Goal: Navigation & Orientation: Find specific page/section

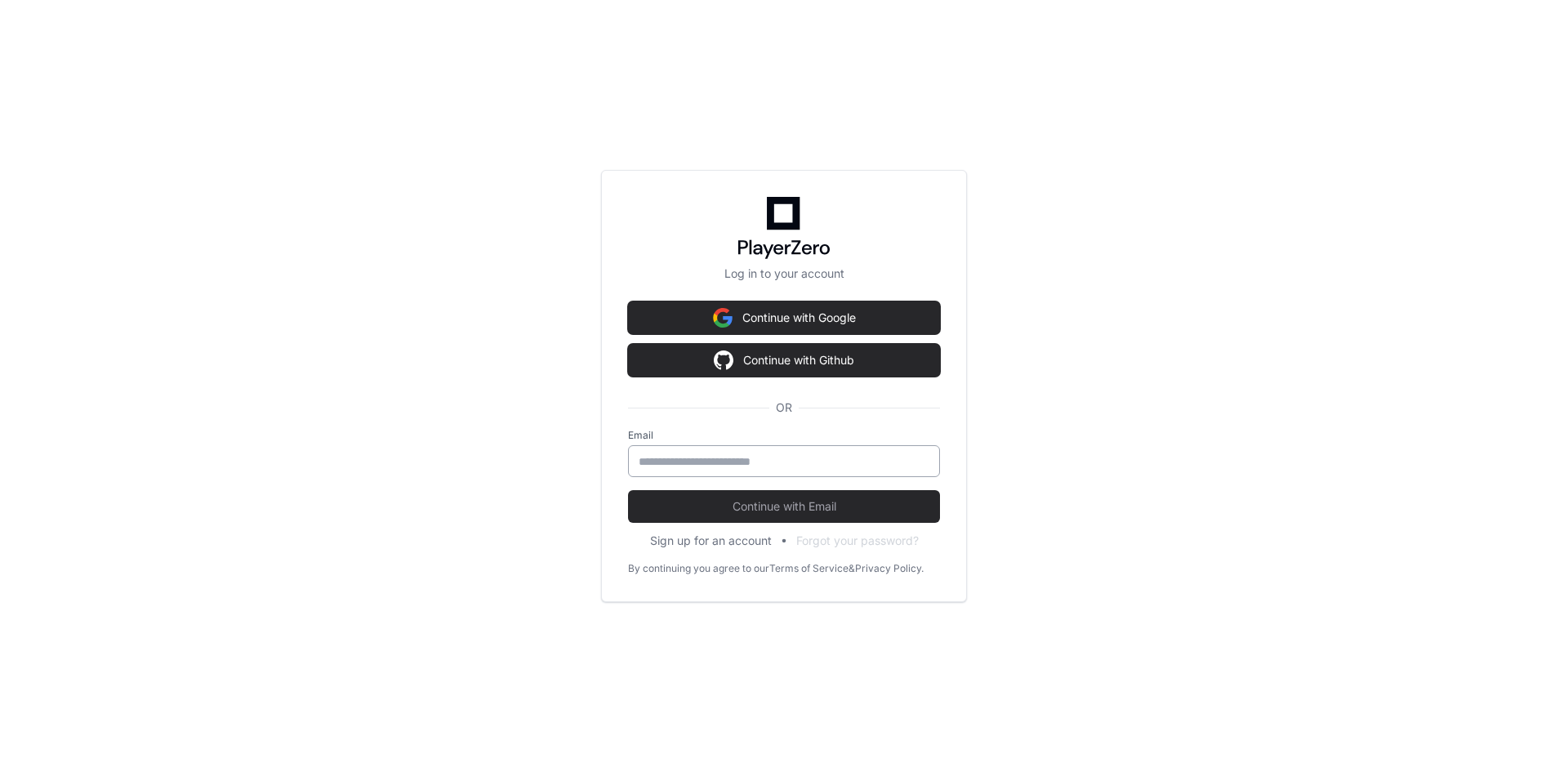
click at [703, 464] on input "email" at bounding box center [784, 461] width 291 height 16
type input "**********"
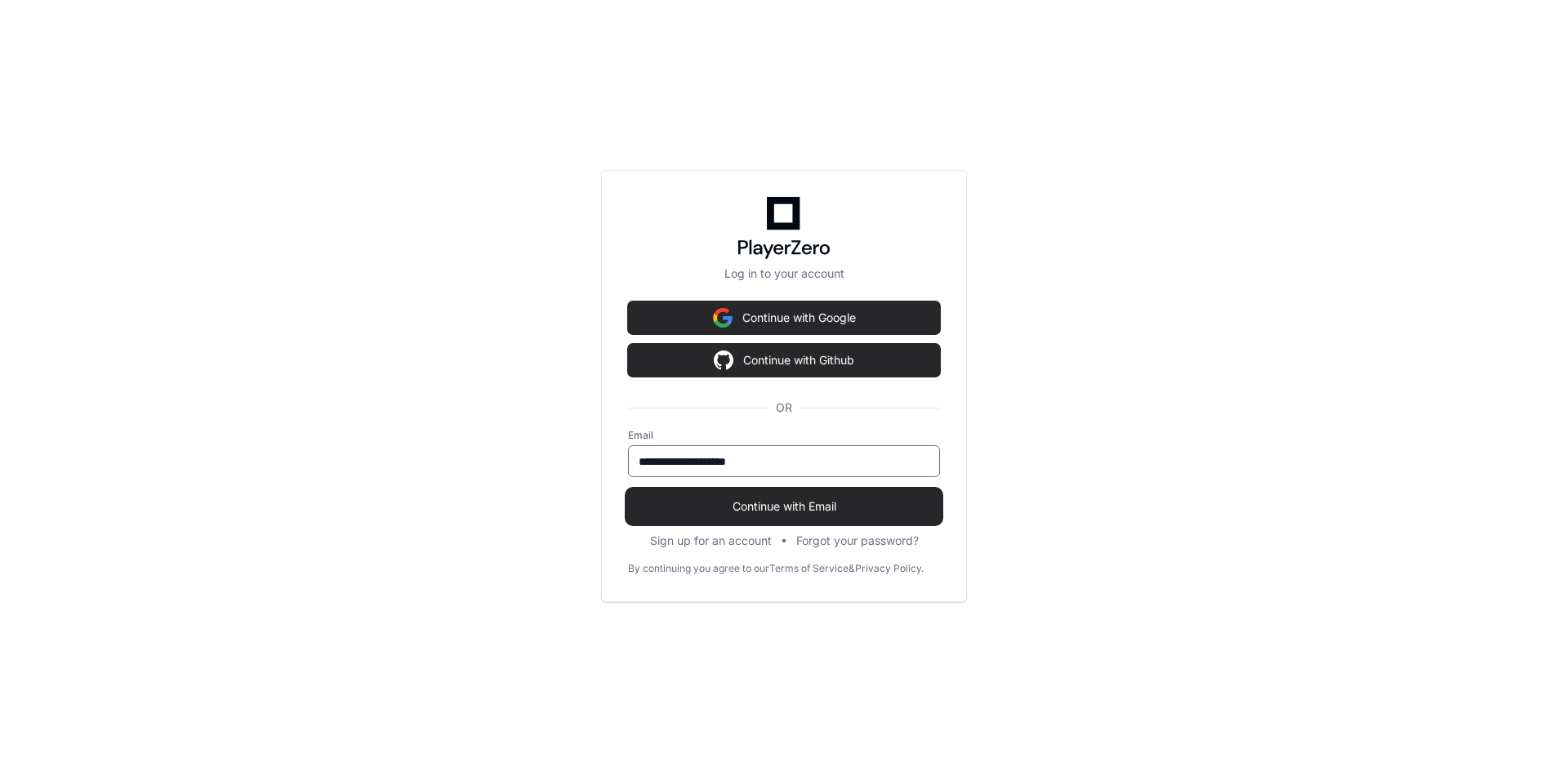
click at [785, 507] on span "Continue with Email" at bounding box center [784, 507] width 312 height 16
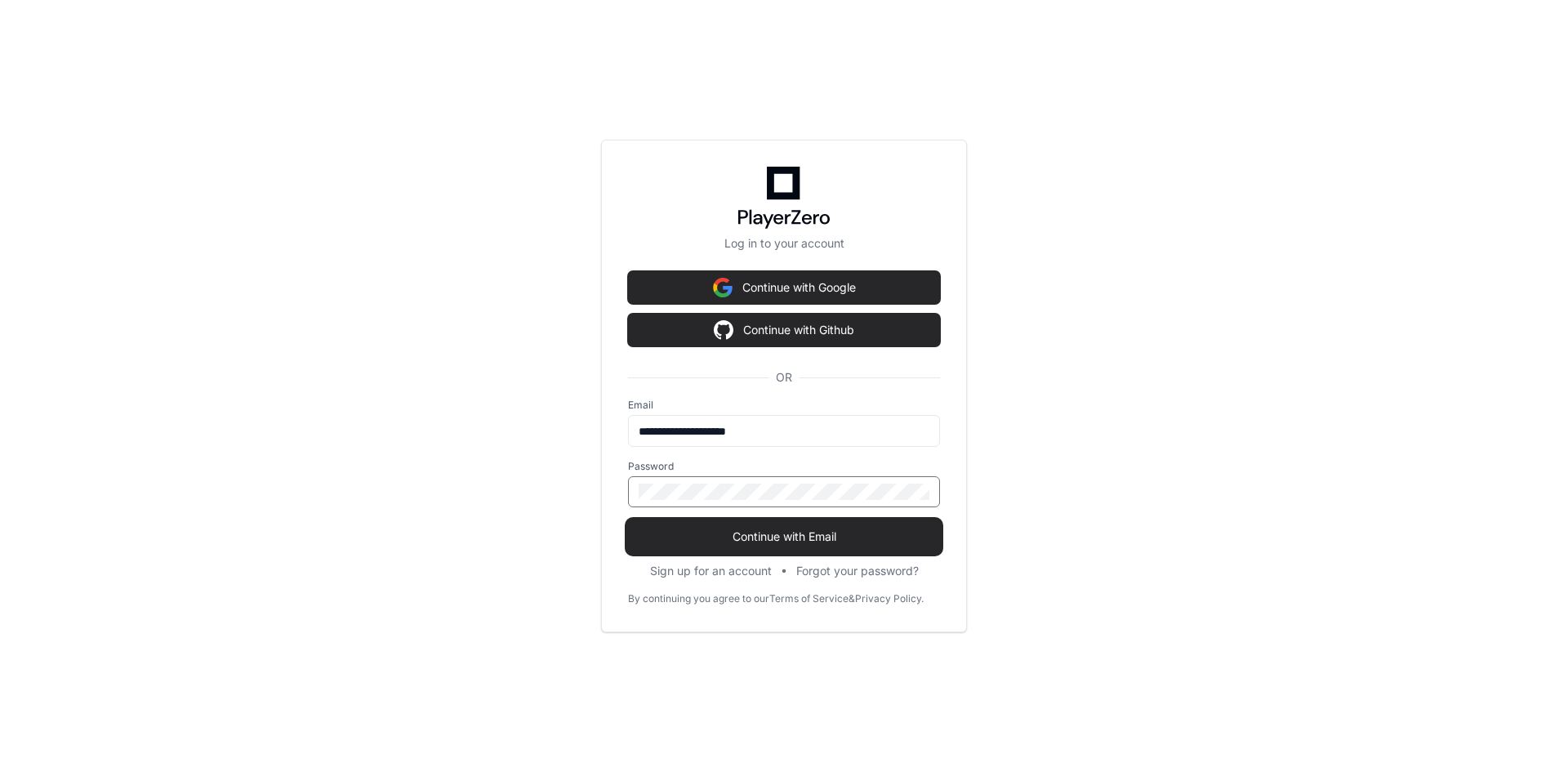
click at [781, 528] on span "Continue with Email" at bounding box center [784, 536] width 312 height 16
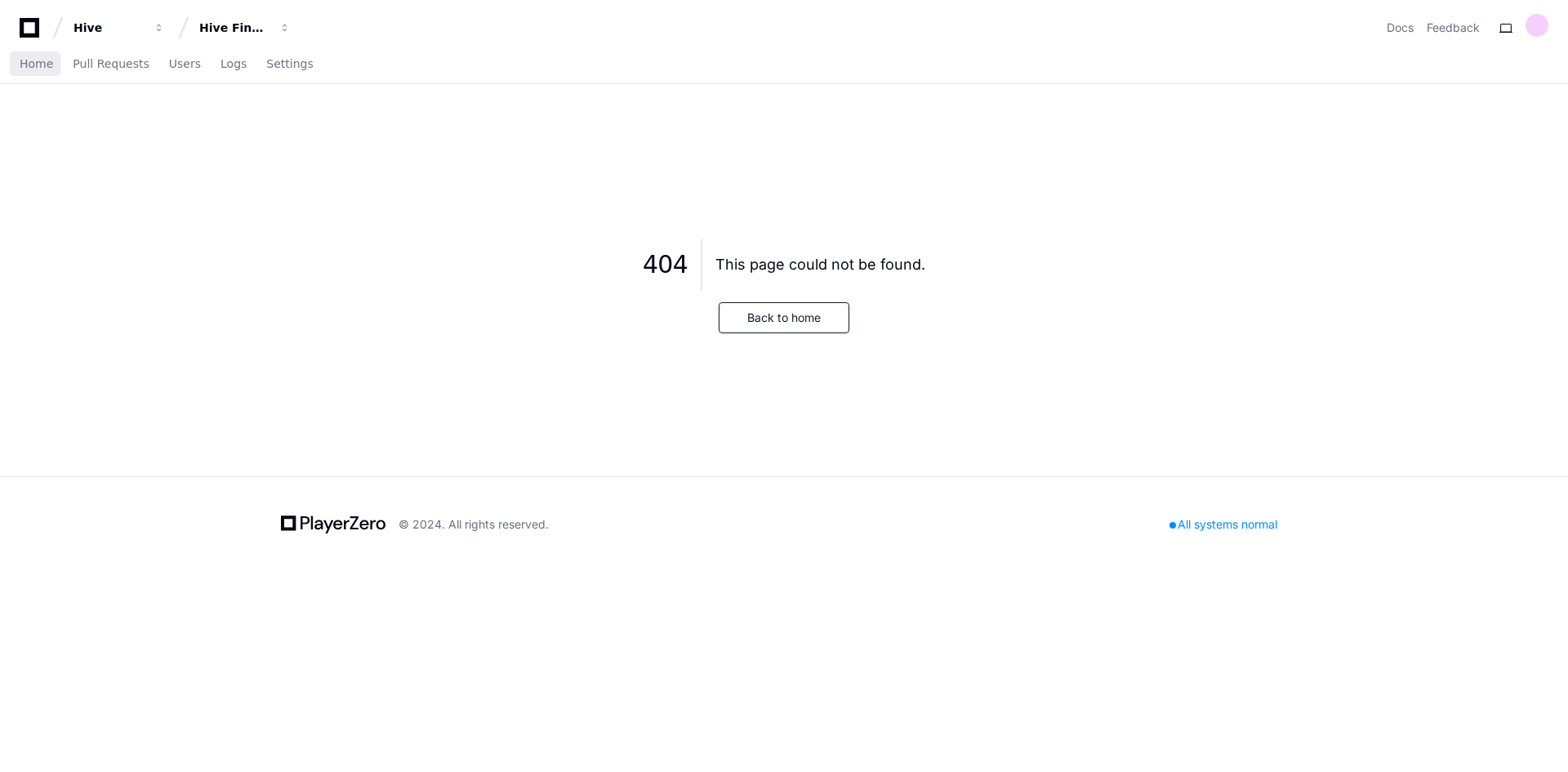
drag, startPoint x: 33, startPoint y: 63, endPoint x: 127, endPoint y: 103, distance: 102.2
click at [33, 63] on span "Home" at bounding box center [36, 64] width 33 height 10
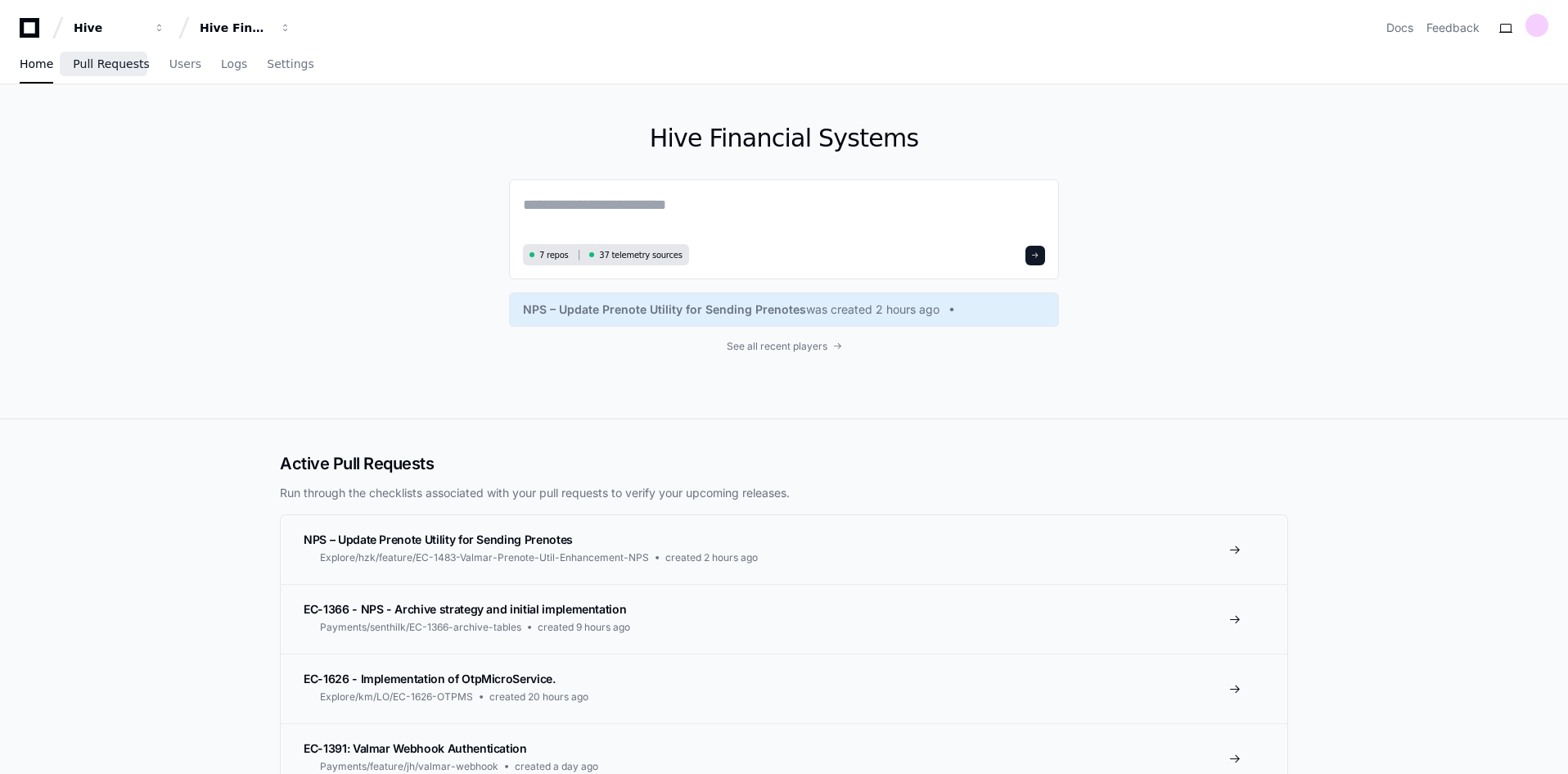
click at [96, 64] on span "Pull Requests" at bounding box center [111, 64] width 76 height 10
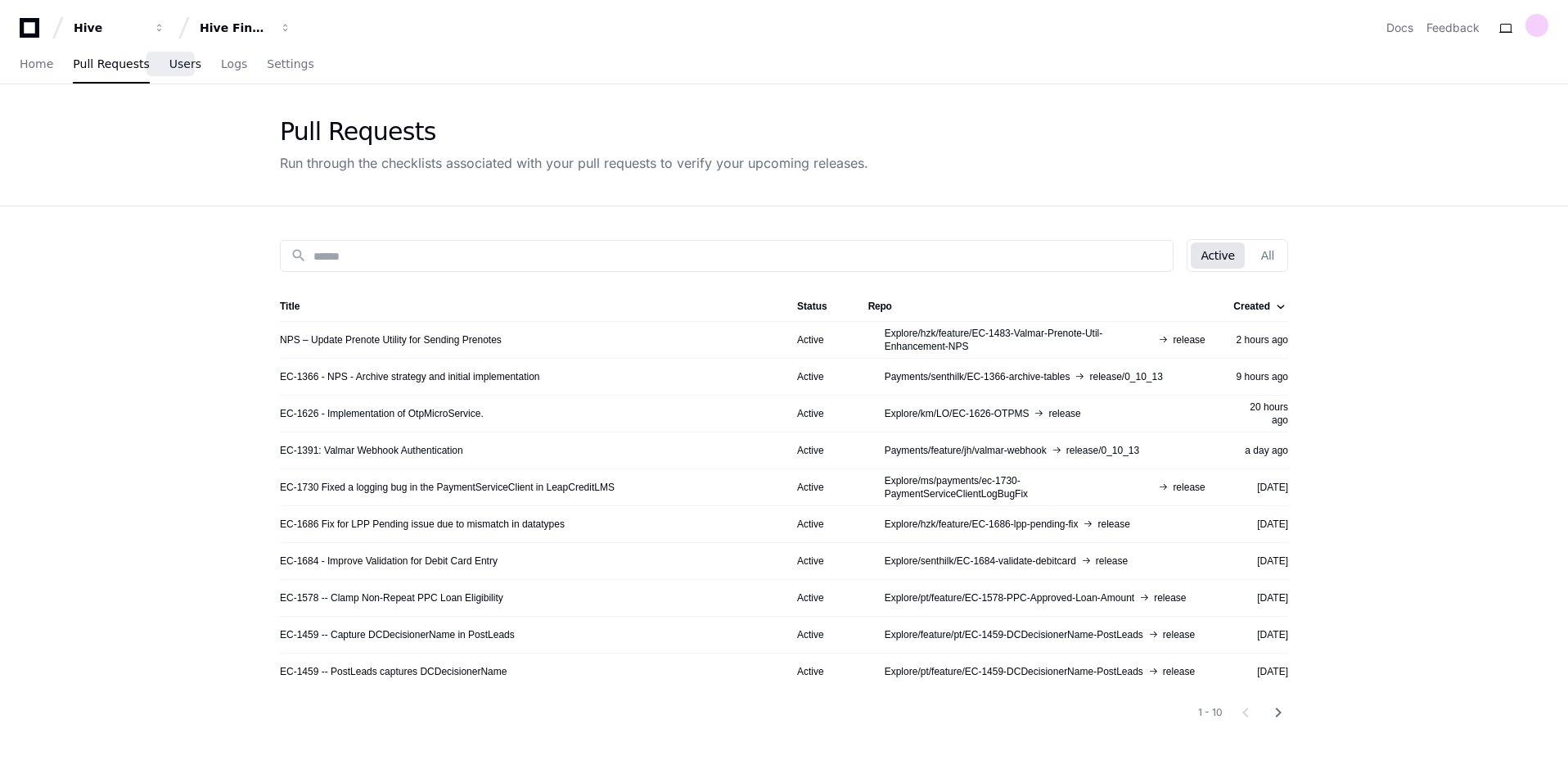
click at [170, 68] on span "Users" at bounding box center [186, 64] width 32 height 10
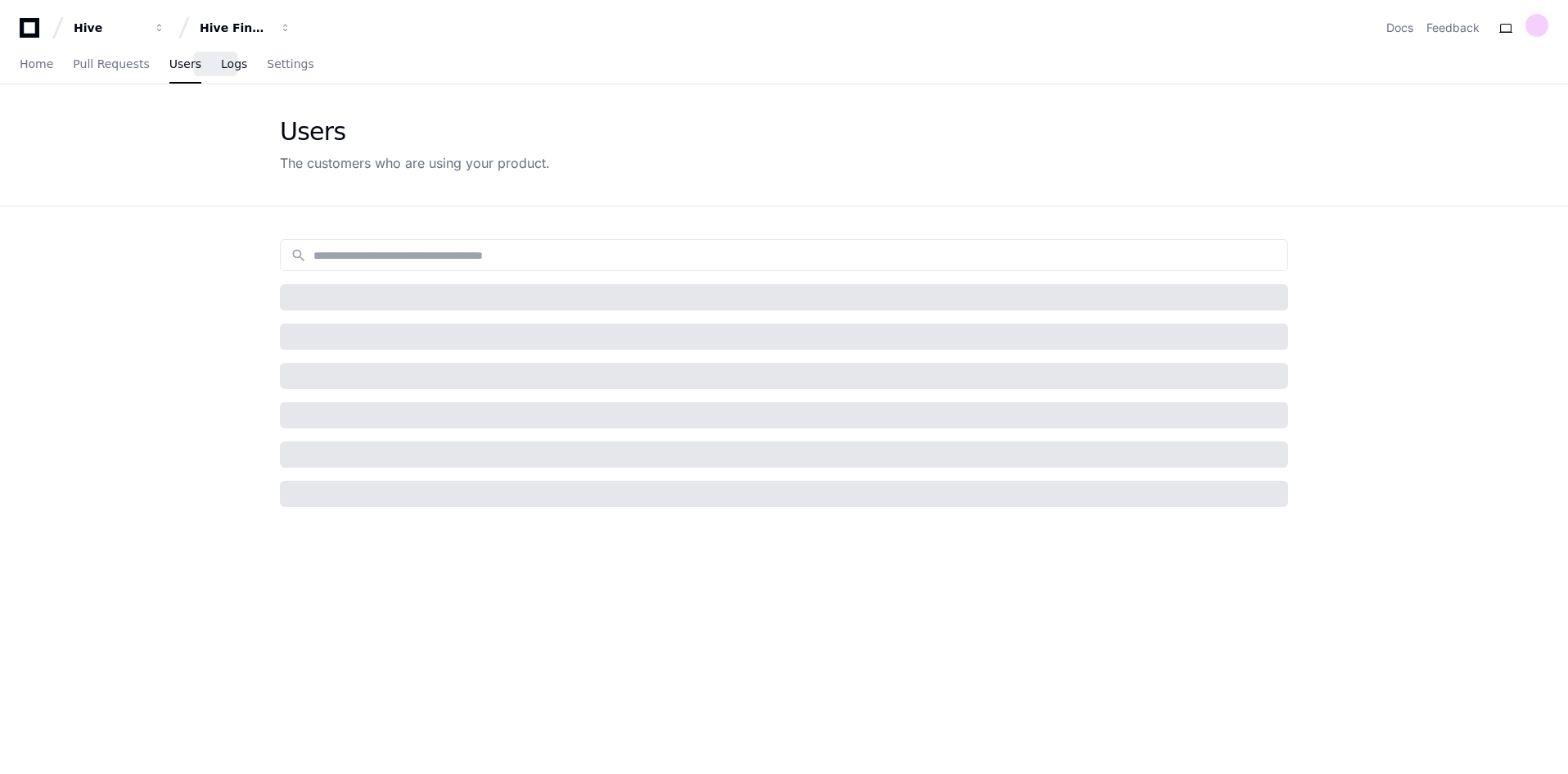
click at [221, 66] on span "Logs" at bounding box center [234, 64] width 26 height 10
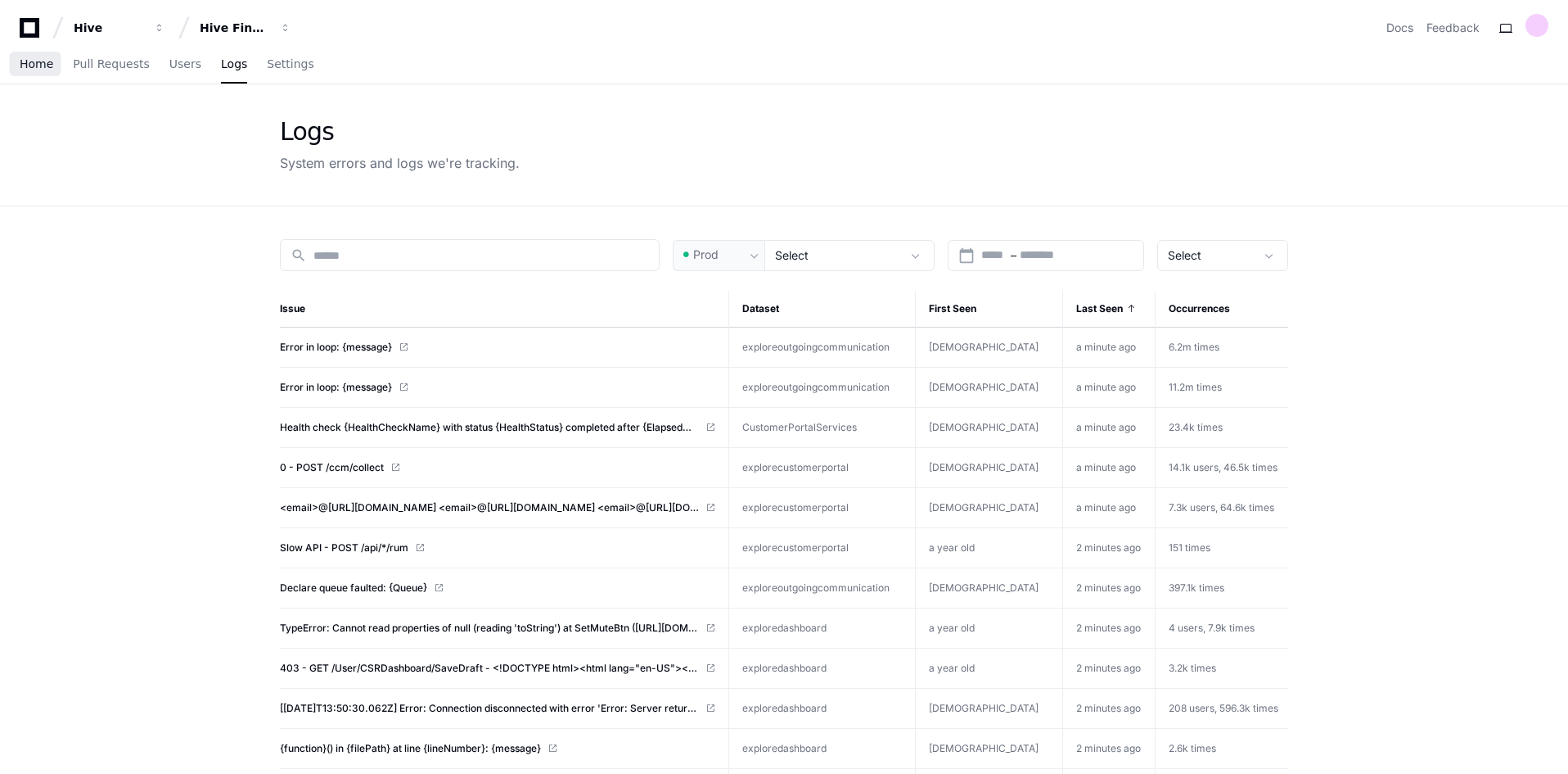
click at [28, 68] on span "Home" at bounding box center [36, 64] width 33 height 10
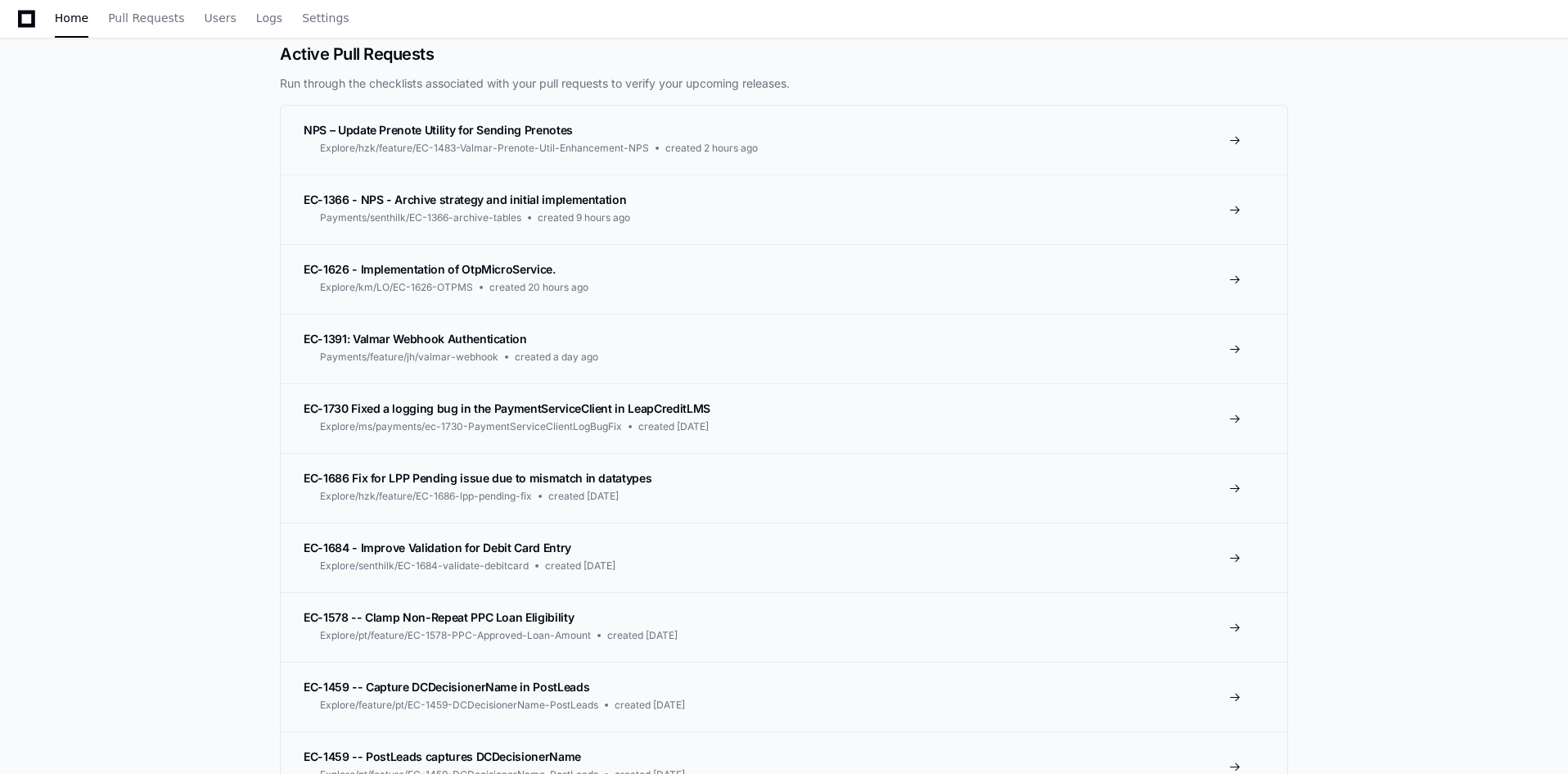
scroll to position [164, 0]
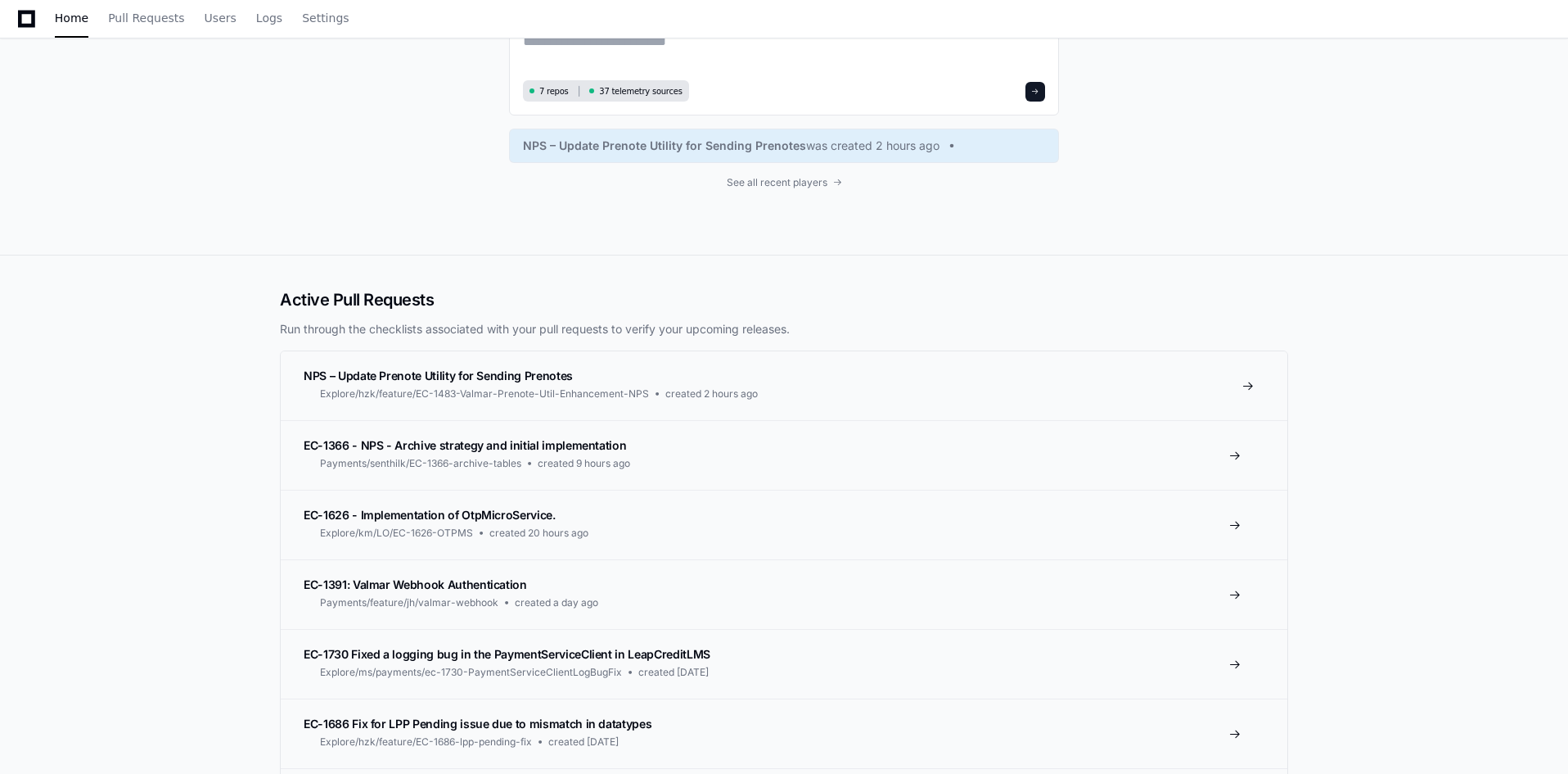
click at [394, 371] on span "NPS – Update Prenote Utility for Sending Prenotes" at bounding box center [439, 375] width 270 height 13
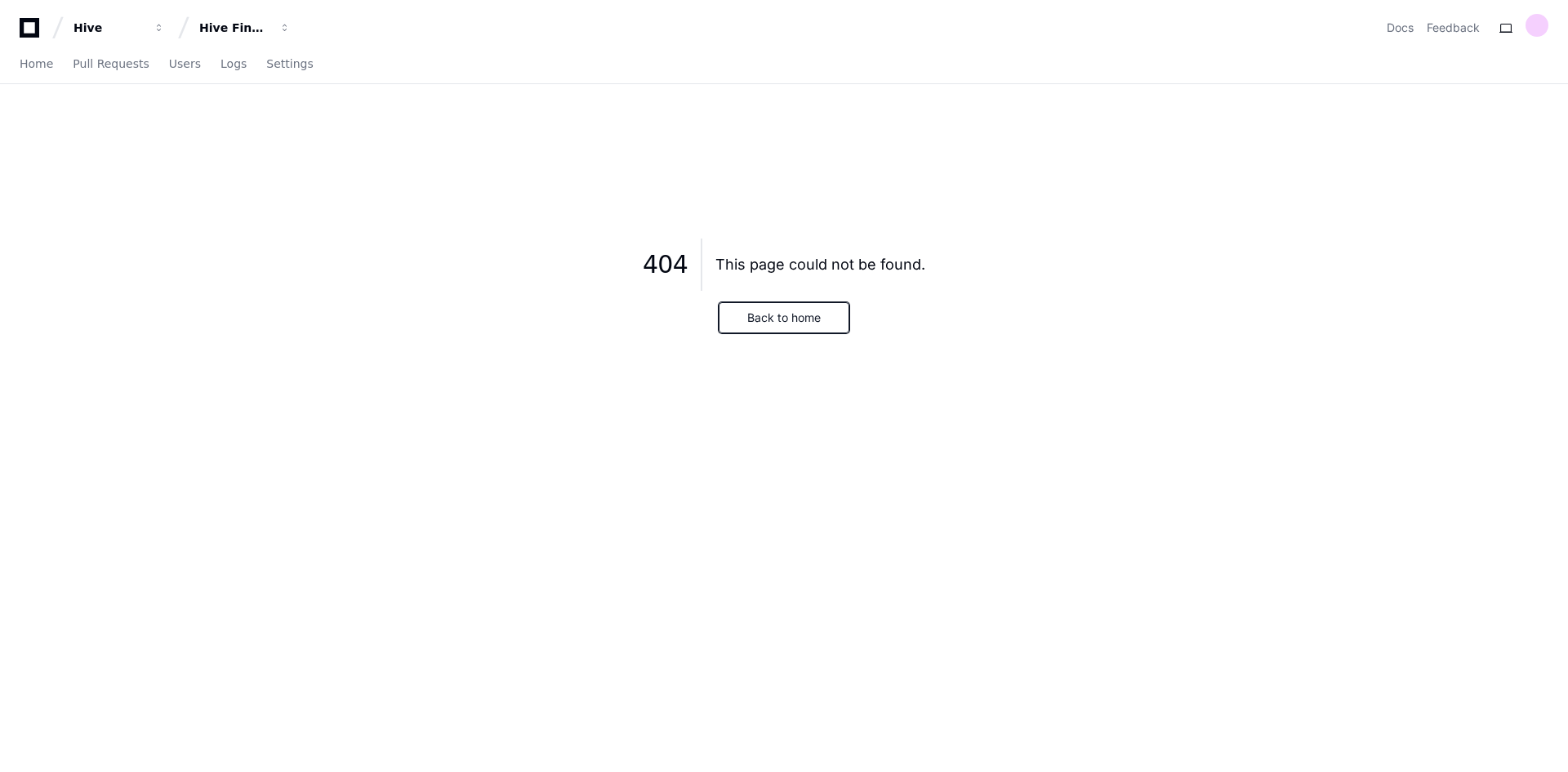
click at [780, 320] on button "Back to home" at bounding box center [784, 317] width 131 height 31
